Goal: Task Accomplishment & Management: Use online tool/utility

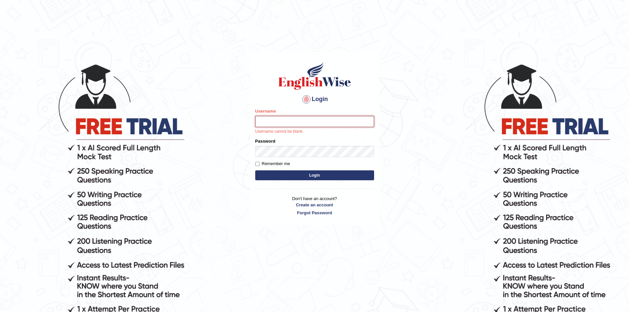
click at [310, 119] on input "Username" at bounding box center [314, 121] width 119 height 11
type input "D"
type input "dbhatt"
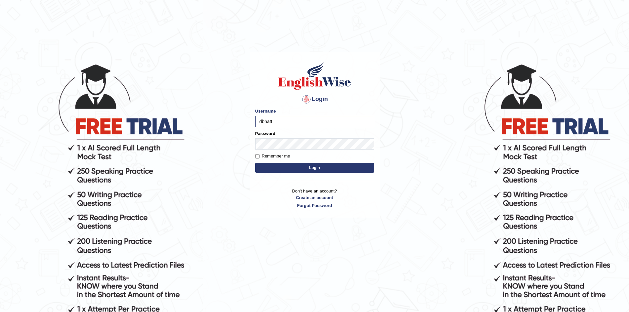
click at [322, 168] on button "Login" at bounding box center [314, 168] width 119 height 10
click at [319, 167] on button "Login" at bounding box center [314, 168] width 119 height 10
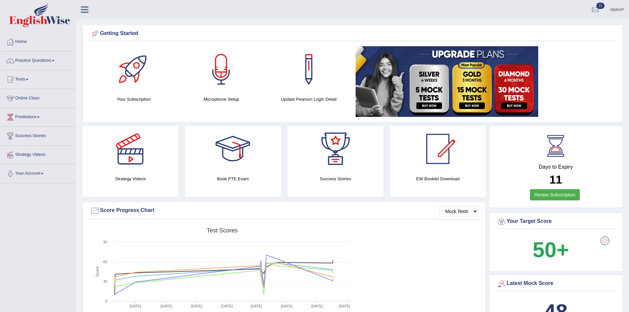
click at [54, 61] on span at bounding box center [53, 60] width 3 height 1
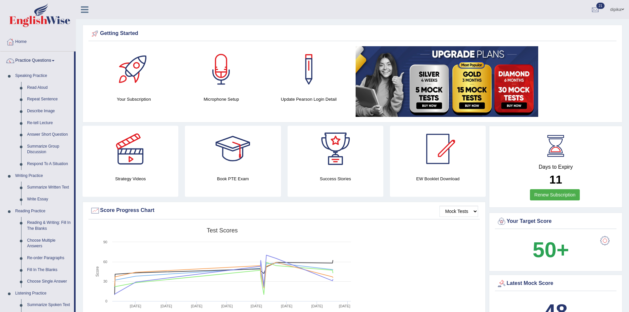
click at [157, 12] on div "dipika Toggle navigation Username: dbhatt Access Type: Online Subscription: Dia…" at bounding box center [352, 9] width 553 height 19
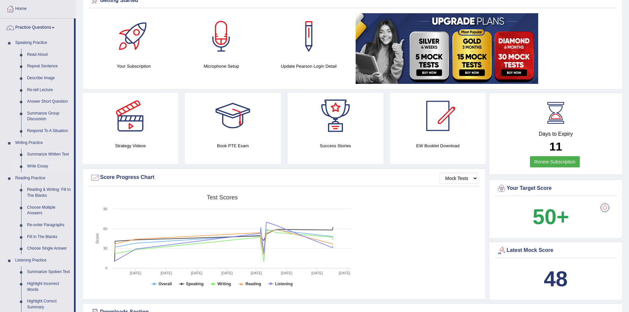
click at [39, 165] on link "Write Essay" at bounding box center [49, 166] width 50 height 12
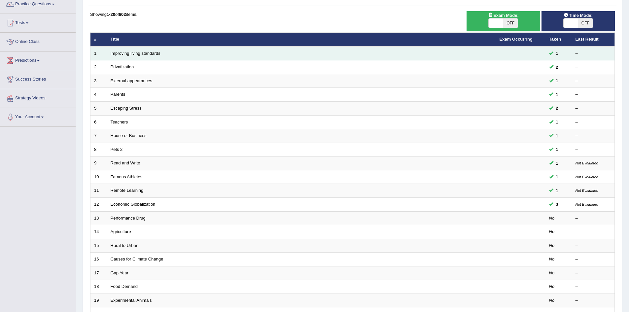
scroll to position [66, 0]
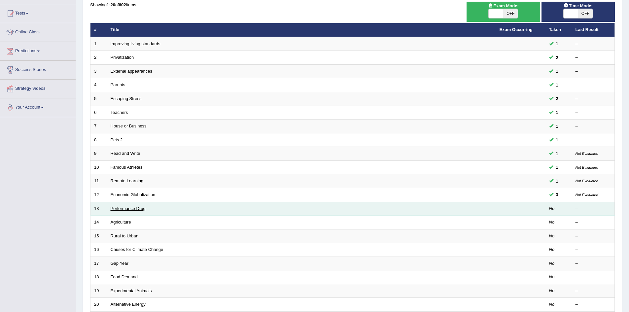
click at [135, 208] on link "Performance Drug" at bounding box center [128, 208] width 35 height 5
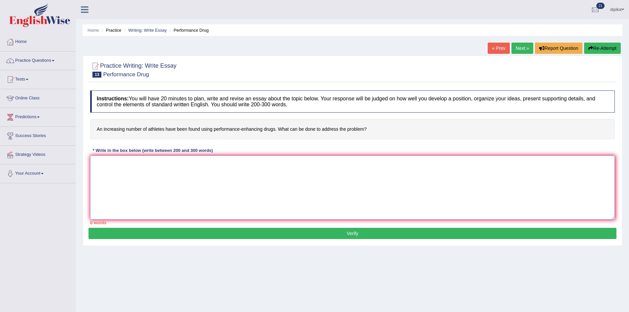
click at [142, 168] on textarea at bounding box center [352, 188] width 525 height 64
click at [54, 58] on link "Practice Questions" at bounding box center [37, 60] width 75 height 17
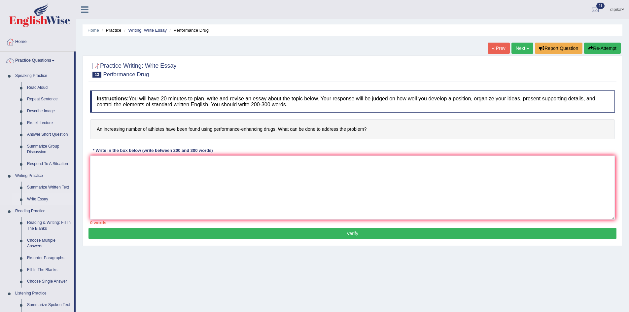
click at [43, 200] on link "Write Essay" at bounding box center [49, 199] width 50 height 12
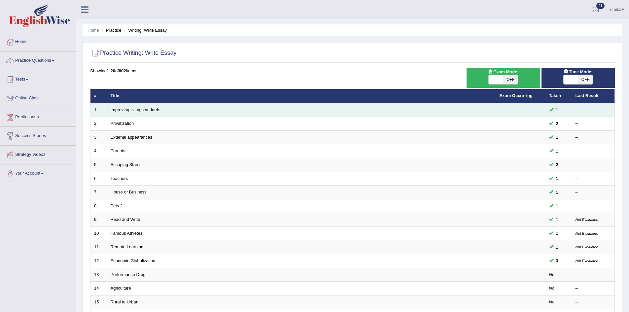
click at [514, 109] on td at bounding box center [521, 110] width 50 height 14
click at [506, 110] on td at bounding box center [521, 110] width 50 height 14
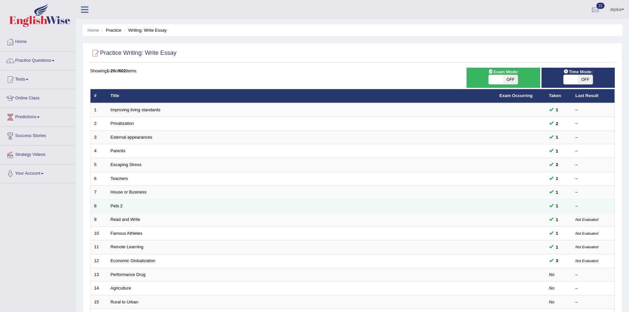
click at [487, 208] on td "Pets 2" at bounding box center [301, 206] width 389 height 14
click at [204, 204] on td "Pets 2" at bounding box center [301, 206] width 389 height 14
click at [112, 204] on link "Pets 2" at bounding box center [117, 205] width 12 height 5
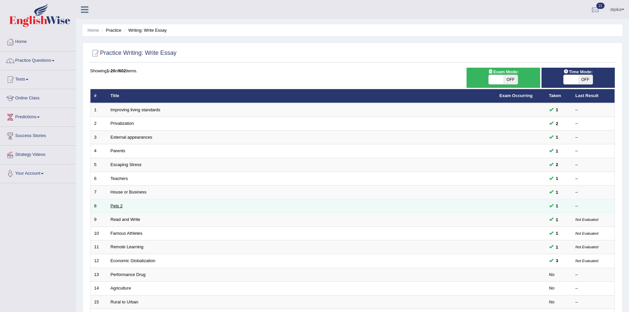
click at [112, 204] on link "Pets 2" at bounding box center [117, 205] width 12 height 5
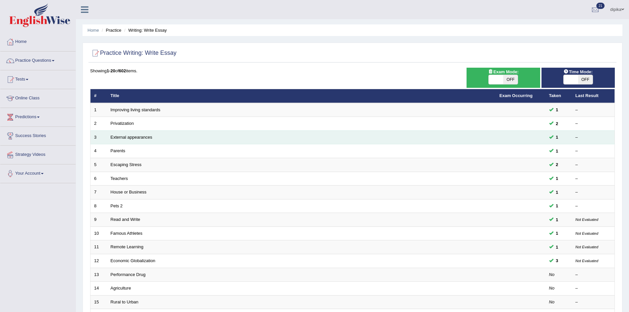
click at [138, 140] on td "External appearances" at bounding box center [301, 137] width 389 height 14
click at [115, 135] on link "External appearances" at bounding box center [132, 137] width 42 height 5
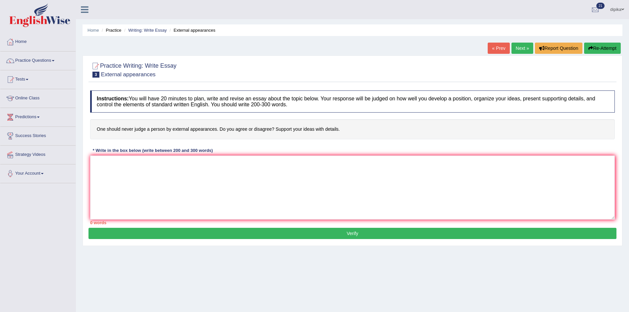
click at [504, 50] on link "« Prev" at bounding box center [499, 48] width 22 height 11
click at [508, 48] on div "Home Practice Writing: Write Essay Improving living standards Next » Report Que…" at bounding box center [352, 165] width 553 height 330
click at [526, 49] on link "Next »" at bounding box center [522, 48] width 22 height 11
click at [94, 167] on textarea at bounding box center [352, 188] width 525 height 64
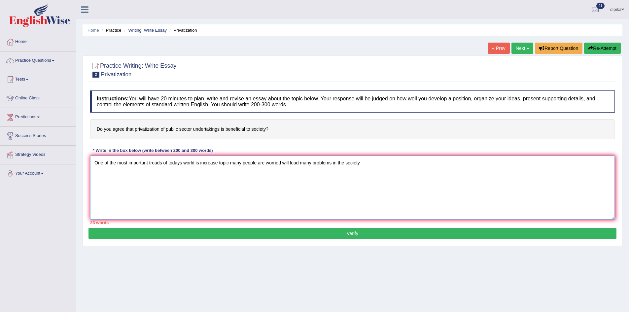
type textarea "One of the most important treads of todays world is increase topic many people …"
